Goal: Check status

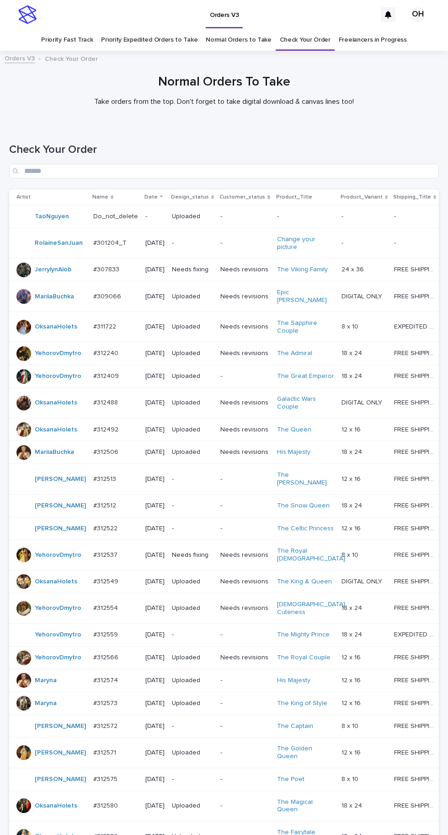
scroll to position [312, 0]
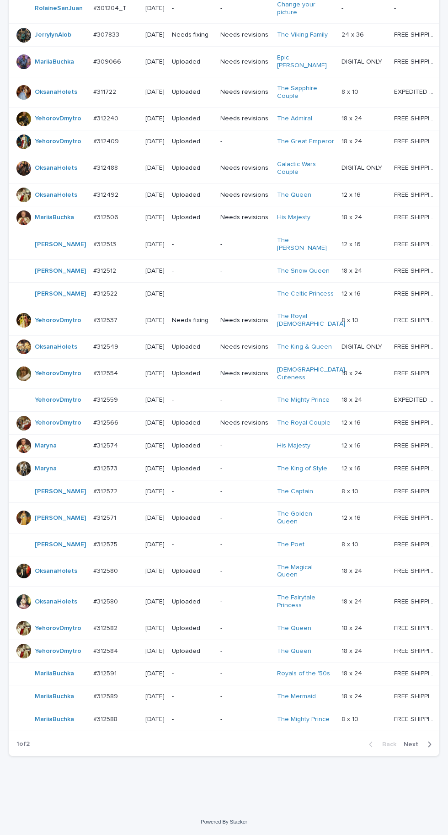
click at [418, 747] on span "Next" at bounding box center [414, 744] width 20 height 6
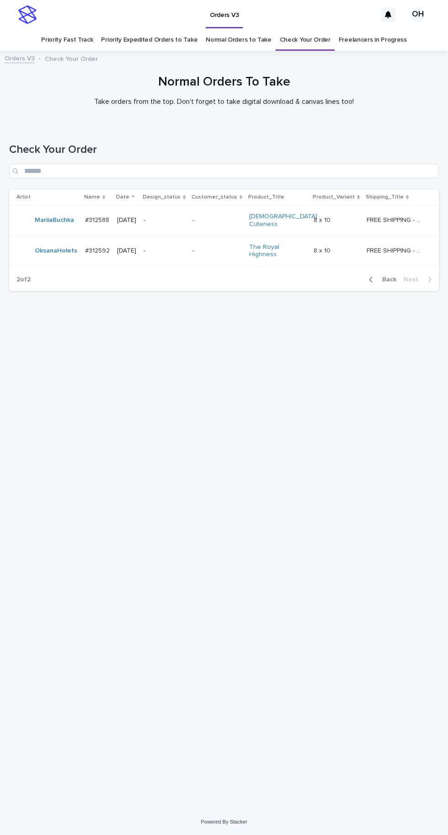
click at [118, 247] on td "[DATE]" at bounding box center [126, 251] width 27 height 31
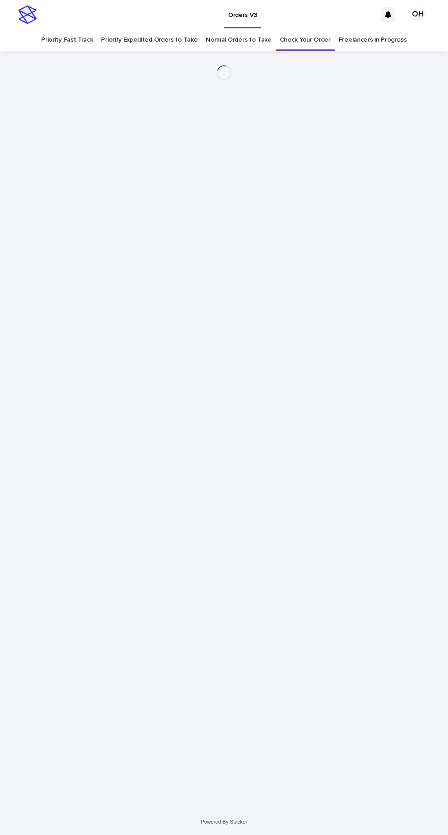
scroll to position [29, 0]
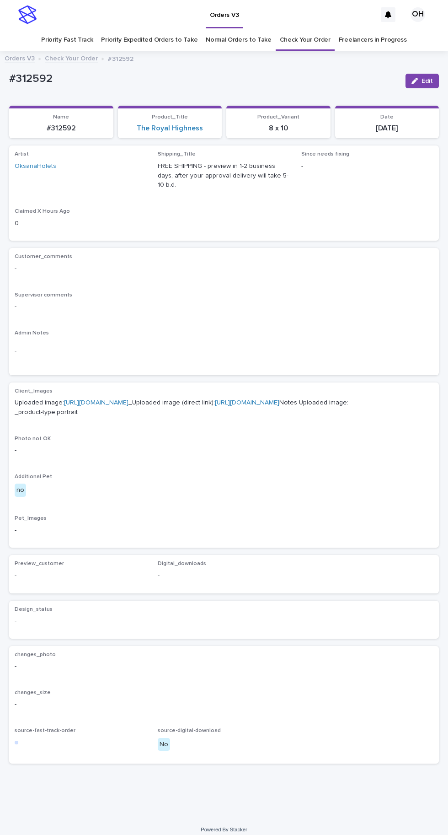
click at [129, 399] on link "[URL][DOMAIN_NAME]" at bounding box center [96, 402] width 64 height 6
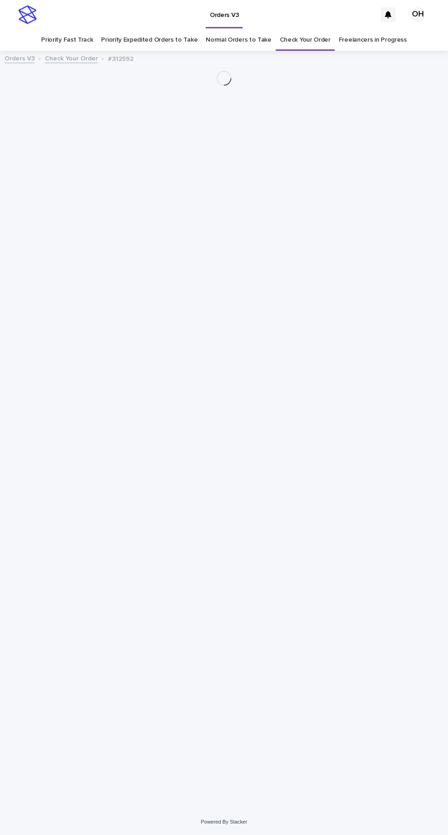
scroll to position [29, 0]
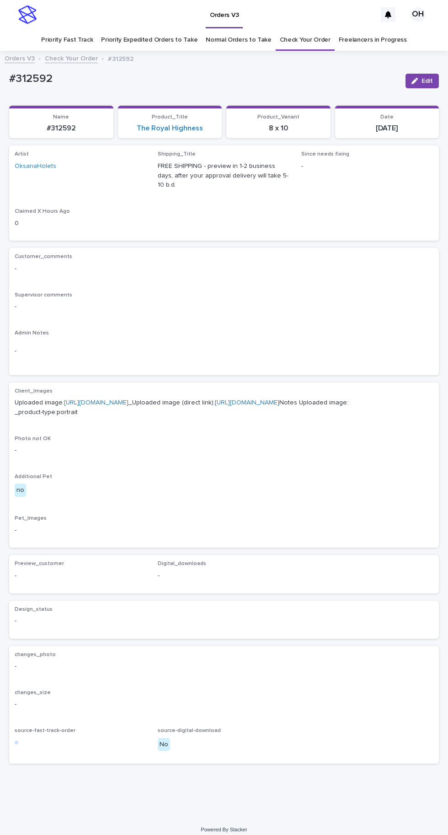
click at [374, 29] on link "Freelancers in Progress" at bounding box center [373, 39] width 68 height 21
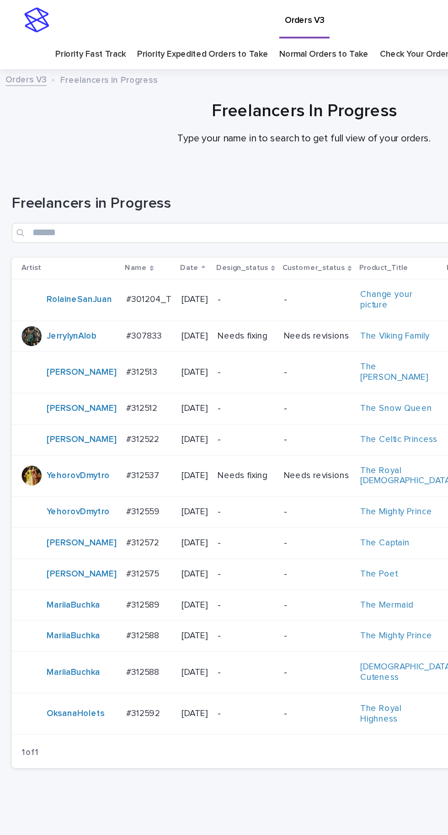
click at [311, 29] on link "Check Your Order" at bounding box center [305, 39] width 51 height 21
